Goal: Complete application form

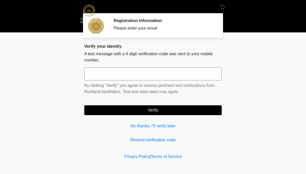
click at [131, 77] on input "text" at bounding box center [152, 73] width 137 height 13
type input "******"
click at [154, 111] on button "Verify" at bounding box center [152, 110] width 137 height 10
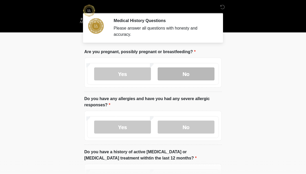
click at [193, 76] on label "No" at bounding box center [185, 73] width 57 height 13
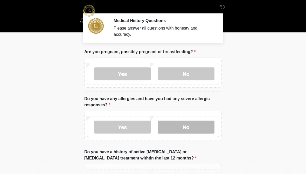
click at [183, 129] on label "No" at bounding box center [185, 126] width 57 height 13
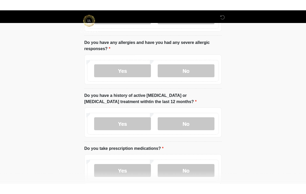
scroll to position [46, 0]
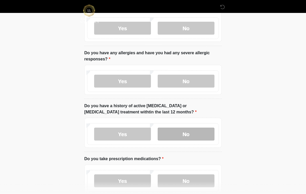
click at [186, 134] on label "No" at bounding box center [185, 134] width 57 height 13
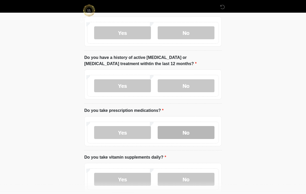
scroll to position [94, 0]
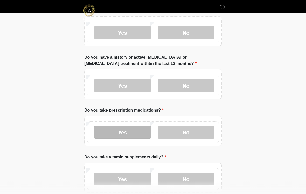
click at [106, 134] on label "Yes" at bounding box center [122, 132] width 57 height 13
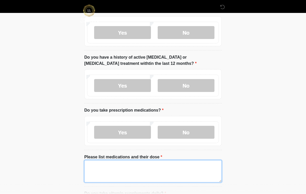
click at [104, 171] on textarea "Please list medications and their dose" at bounding box center [152, 172] width 137 height 22
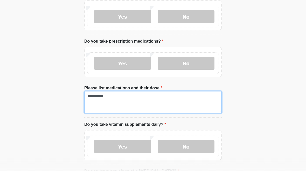
scroll to position [141, 0]
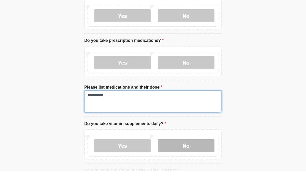
type textarea "**********"
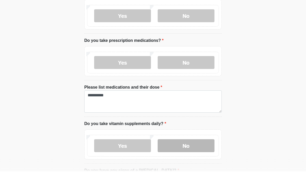
click at [204, 162] on label "No" at bounding box center [185, 168] width 57 height 13
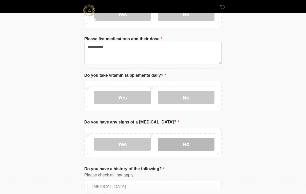
scroll to position [214, 0]
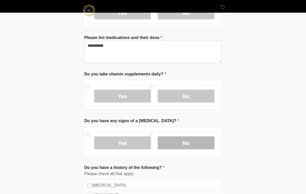
click at [196, 142] on label "No" at bounding box center [185, 143] width 57 height 13
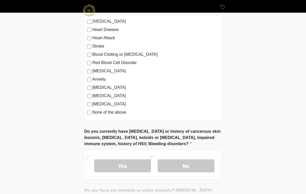
scroll to position [379, 0]
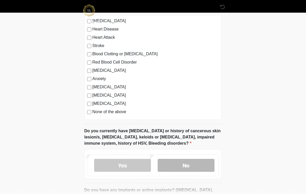
click at [204, 168] on label "No" at bounding box center [185, 165] width 57 height 13
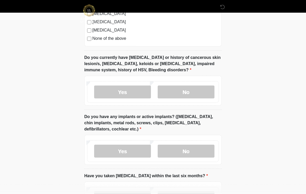
scroll to position [452, 0]
click at [185, 153] on label "No" at bounding box center [185, 151] width 57 height 13
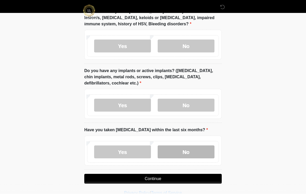
scroll to position [501, 0]
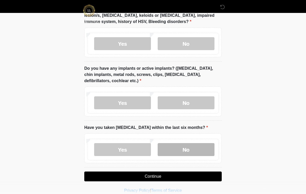
click at [186, 150] on label "No" at bounding box center [185, 149] width 57 height 13
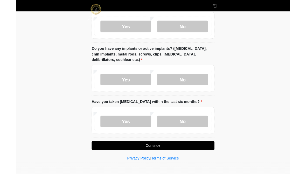
scroll to position [535, 0]
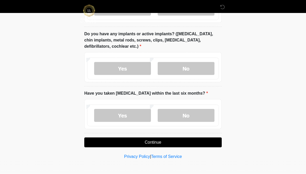
click at [173, 141] on button "Continue" at bounding box center [152, 142] width 137 height 10
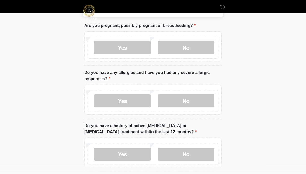
scroll to position [0, 0]
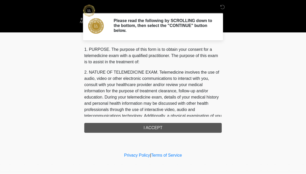
click at [169, 129] on div "1. PURPOSE. The purpose of this form is to obtain your consent for a telemedici…" at bounding box center [152, 89] width 137 height 86
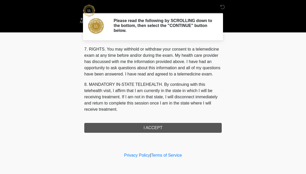
scroll to position [230, 0]
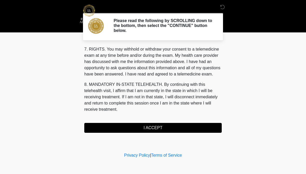
click at [156, 129] on button "I ACCEPT" at bounding box center [152, 128] width 137 height 10
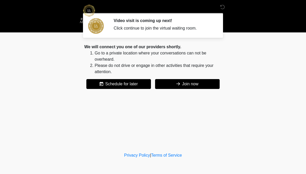
click at [191, 84] on button "Join now" at bounding box center [187, 84] width 64 height 10
